Goal: Find specific page/section: Find specific page/section

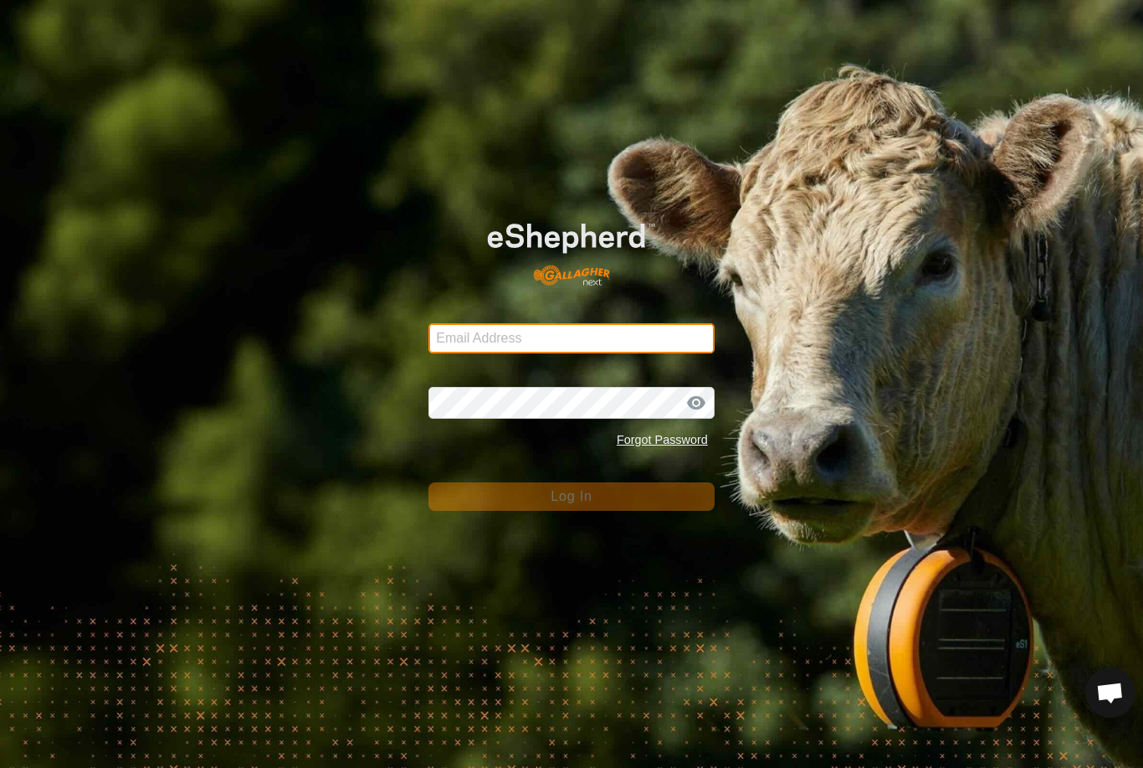
click at [558, 340] on input "Email Address" at bounding box center [572, 338] width 286 height 30
type input "[EMAIL_ADDRESS][DOMAIN_NAME]"
click at [572, 496] on button "Log In" at bounding box center [572, 496] width 286 height 28
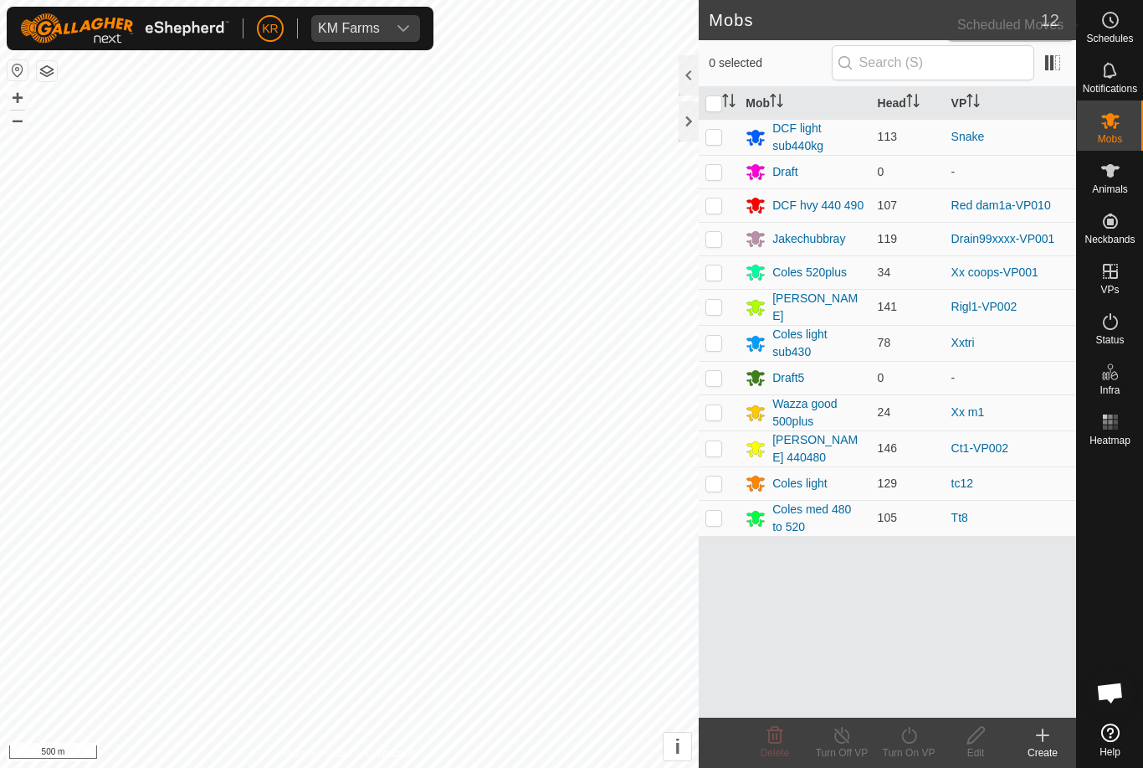
click at [1121, 35] on span "Schedules" at bounding box center [1109, 38] width 47 height 10
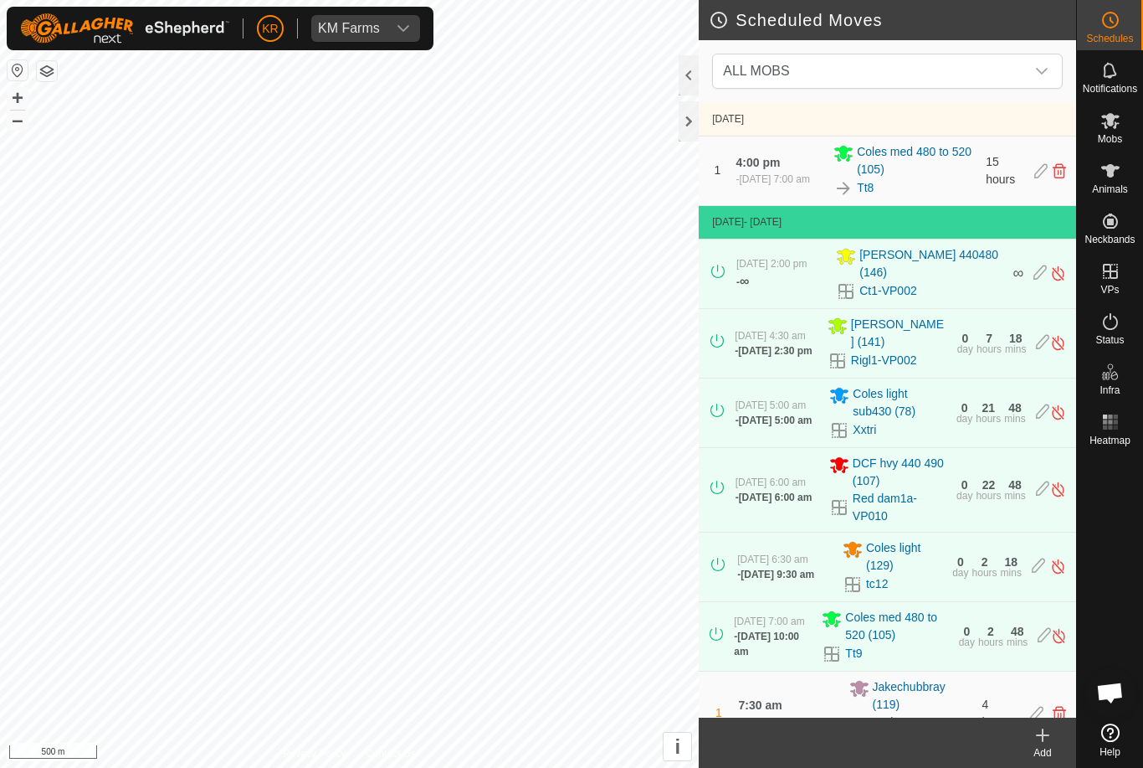
click at [999, 70] on span "ALL MOBS" at bounding box center [870, 70] width 309 height 33
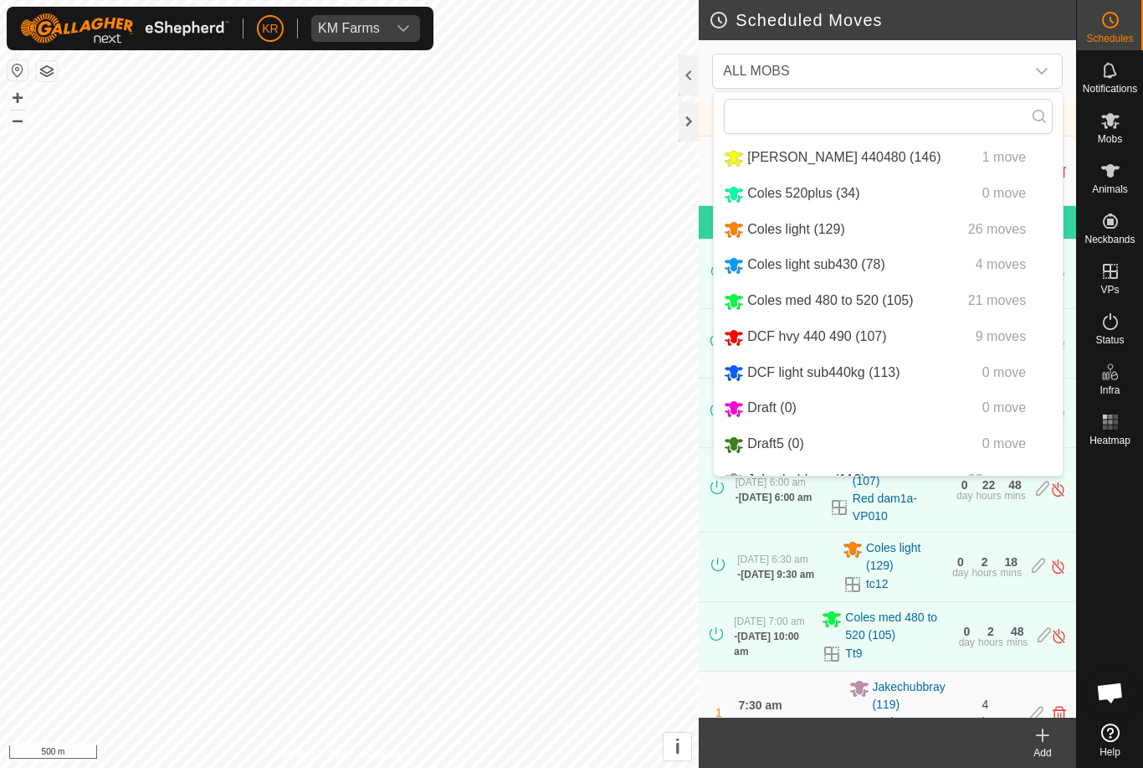
click at [830, 166] on div "[PERSON_NAME] 440480 (146)" at bounding box center [832, 157] width 217 height 21
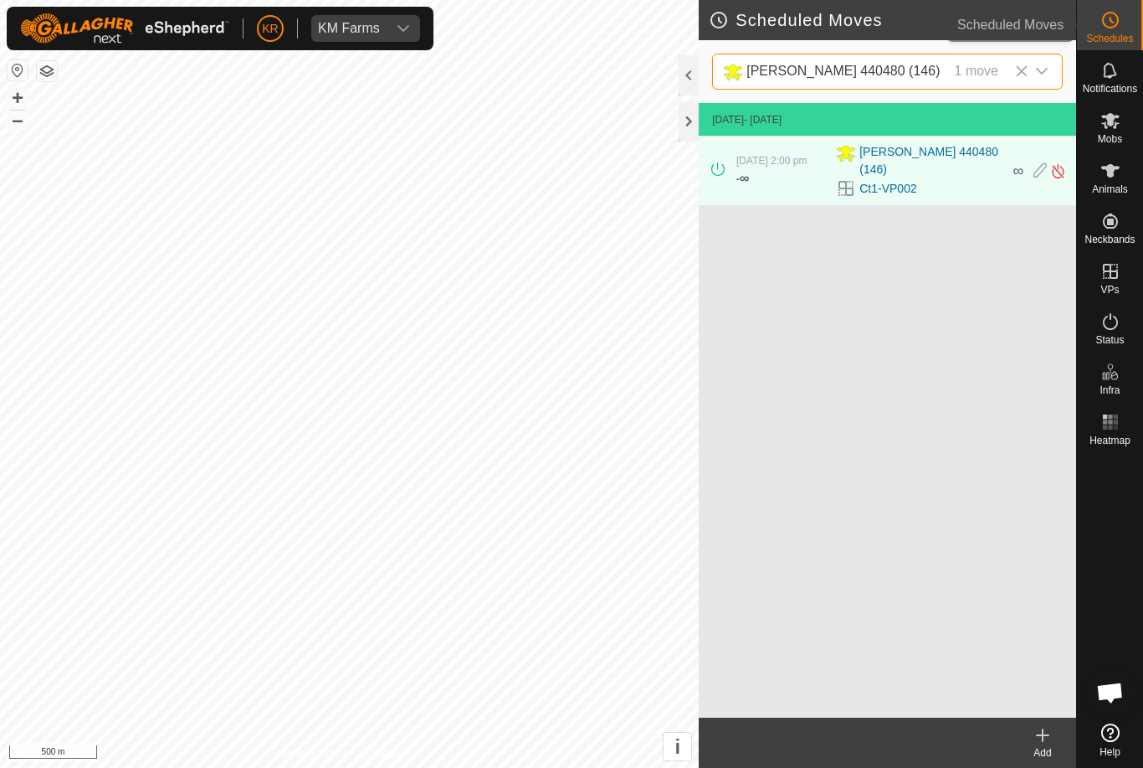
click at [1107, 45] on div "Schedules" at bounding box center [1110, 25] width 66 height 50
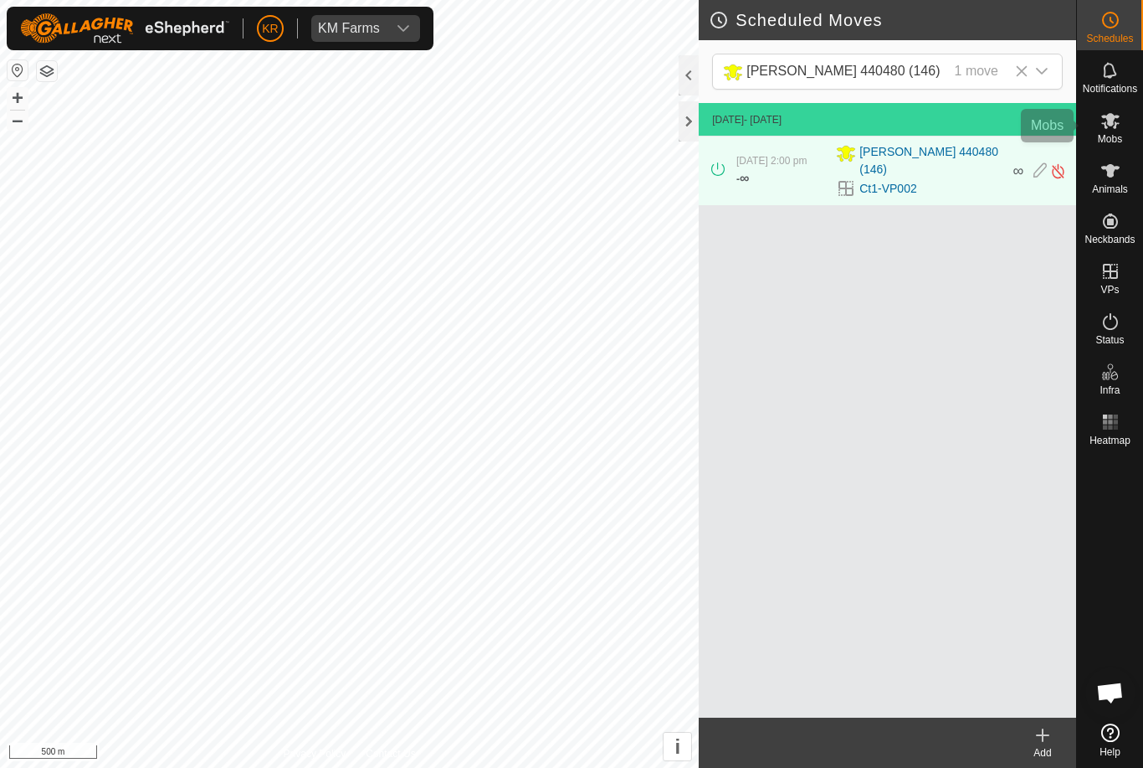
click at [1128, 119] on div "Mobs" at bounding box center [1110, 125] width 66 height 50
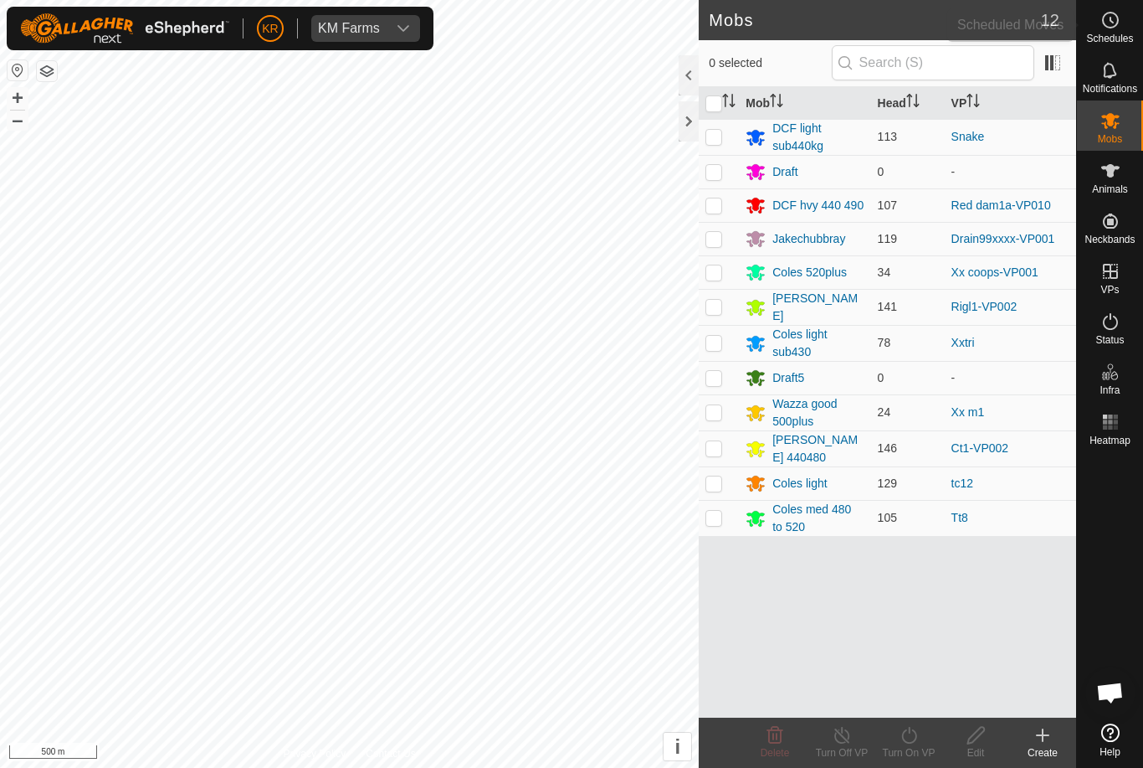
click at [1129, 29] on div "Schedules" at bounding box center [1110, 25] width 66 height 50
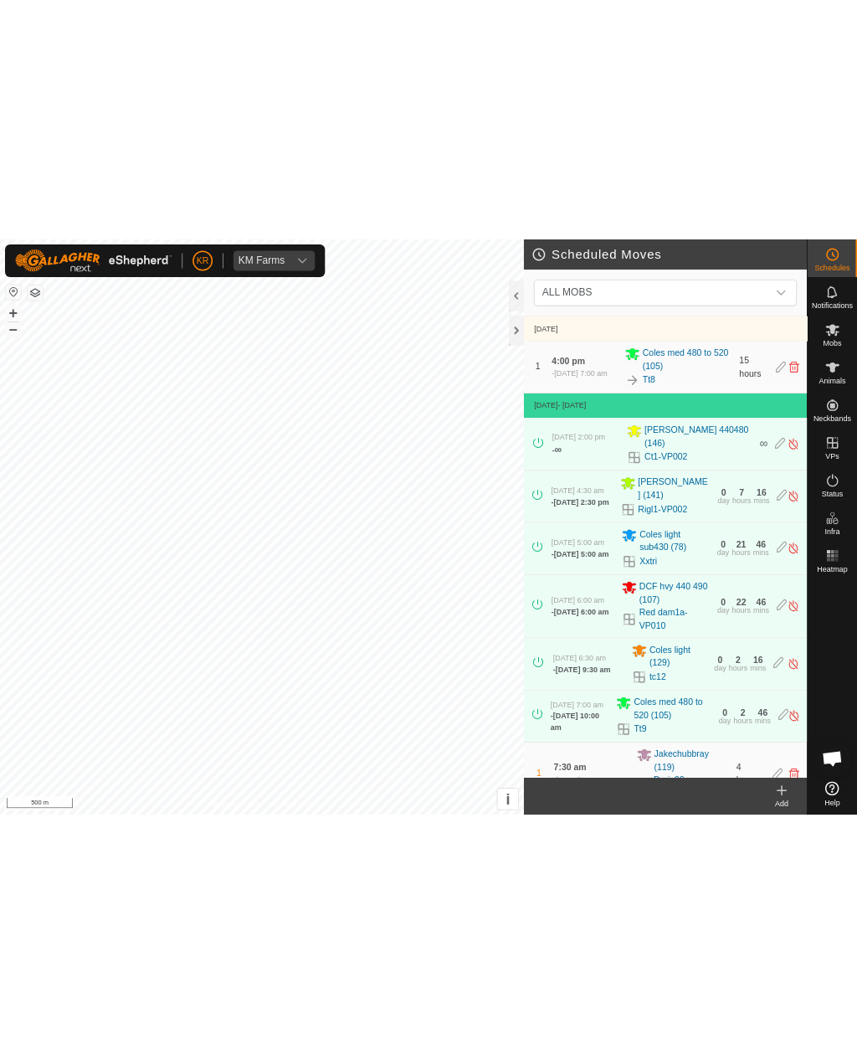
scroll to position [2, 0]
